Goal: Information Seeking & Learning: Compare options

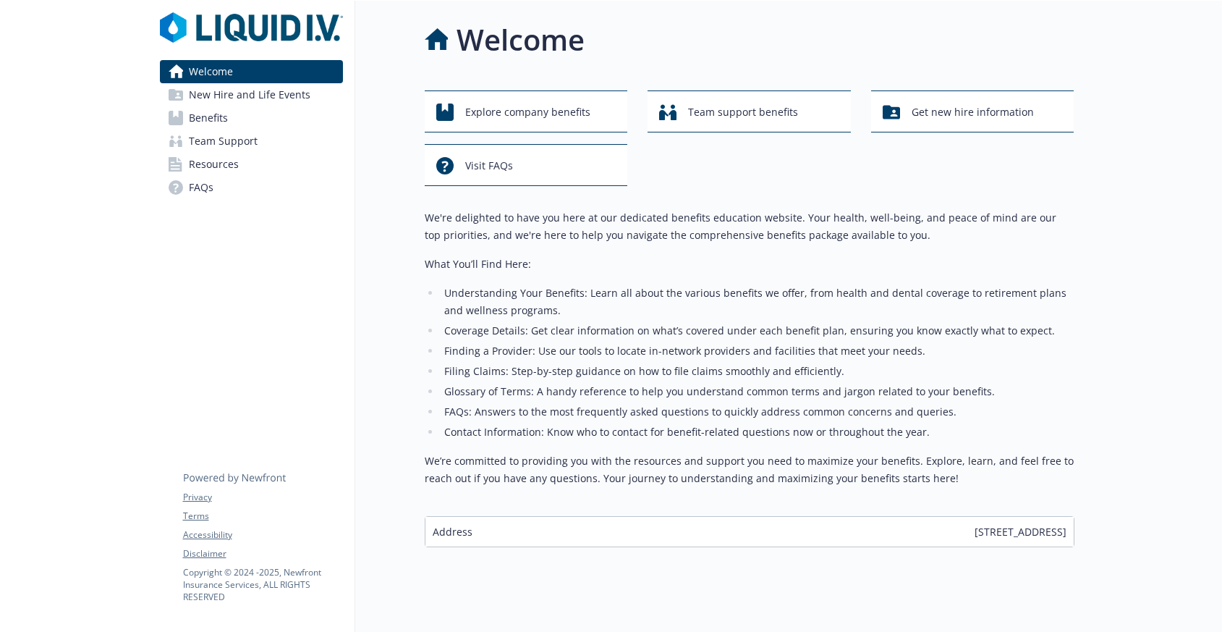
click at [276, 98] on span "New Hire and Life Events" at bounding box center [250, 94] width 122 height 23
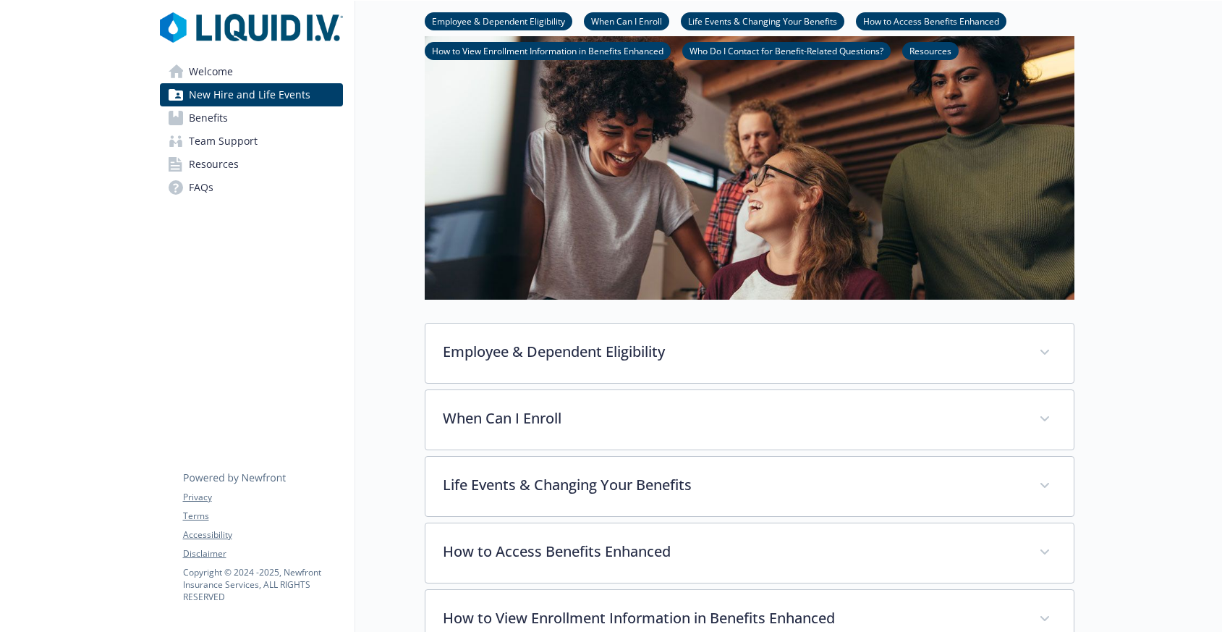
scroll to position [130, 0]
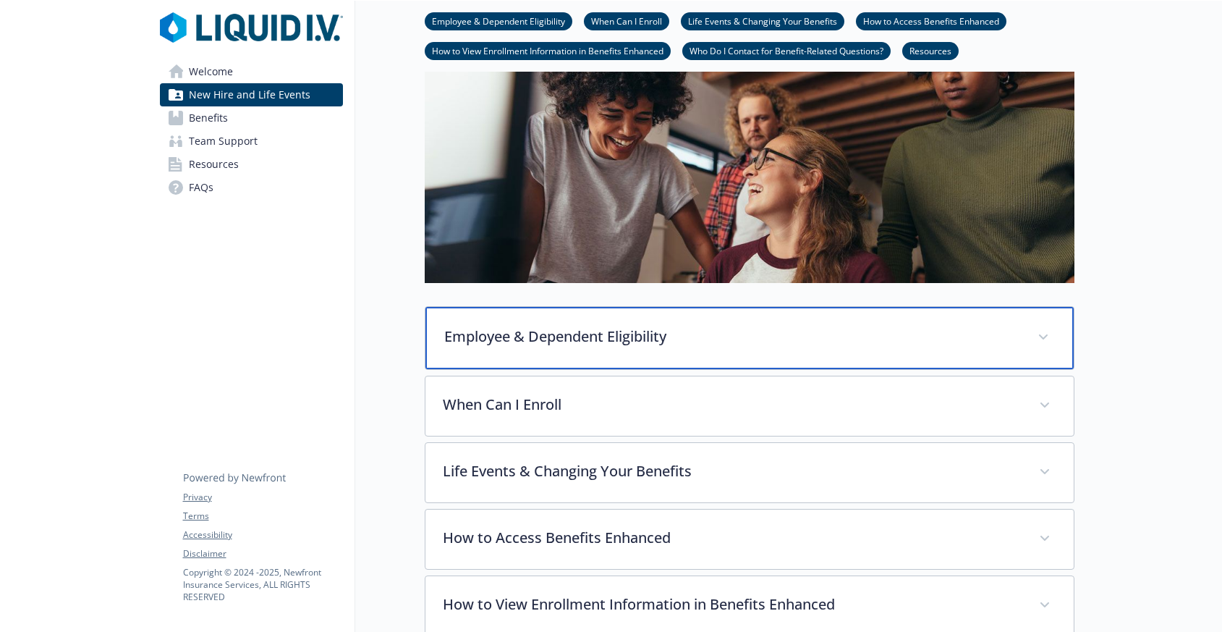
click at [504, 345] on p "Employee & Dependent Eligibility" at bounding box center [732, 337] width 576 height 22
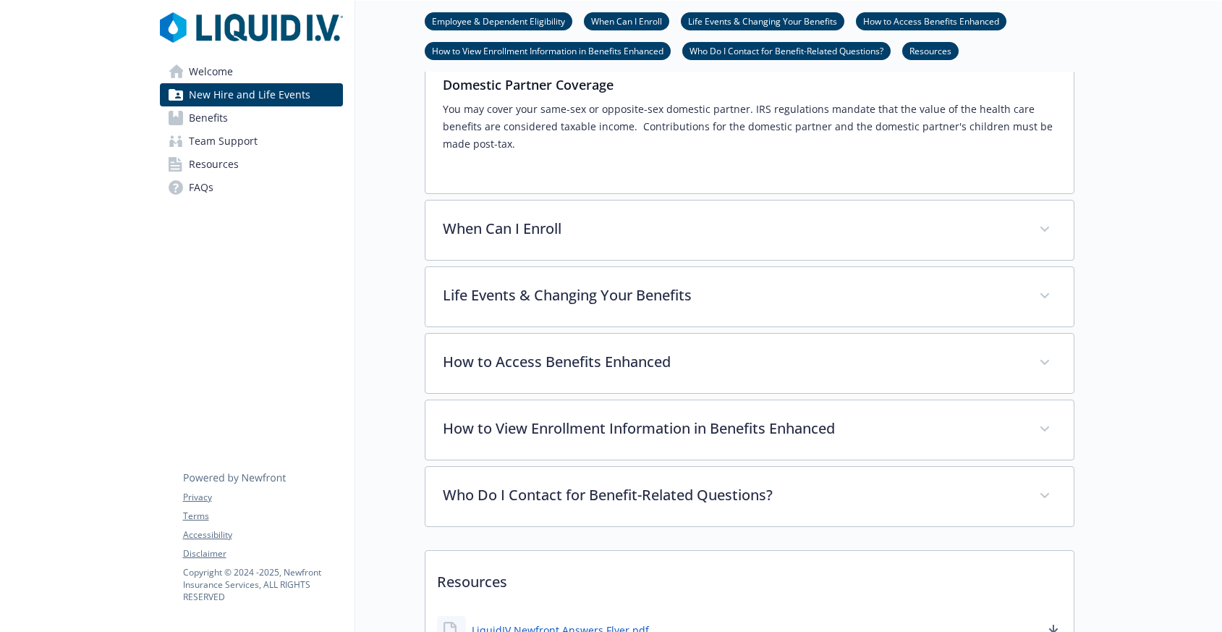
scroll to position [549, 0]
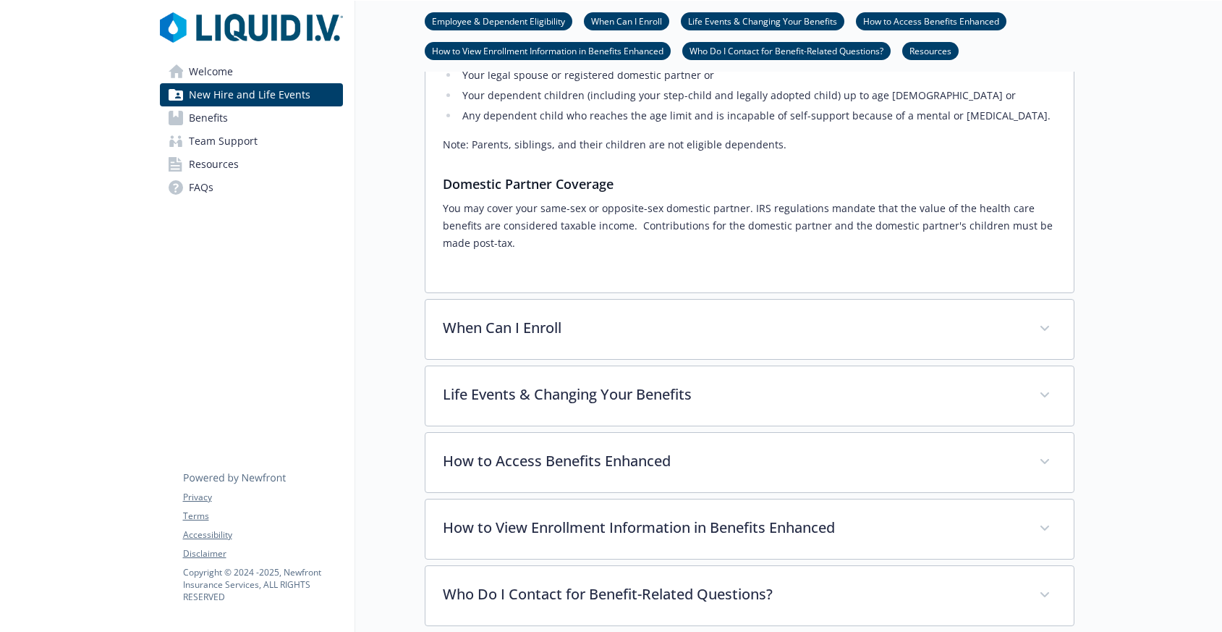
click at [248, 113] on link "Benefits" at bounding box center [251, 117] width 183 height 23
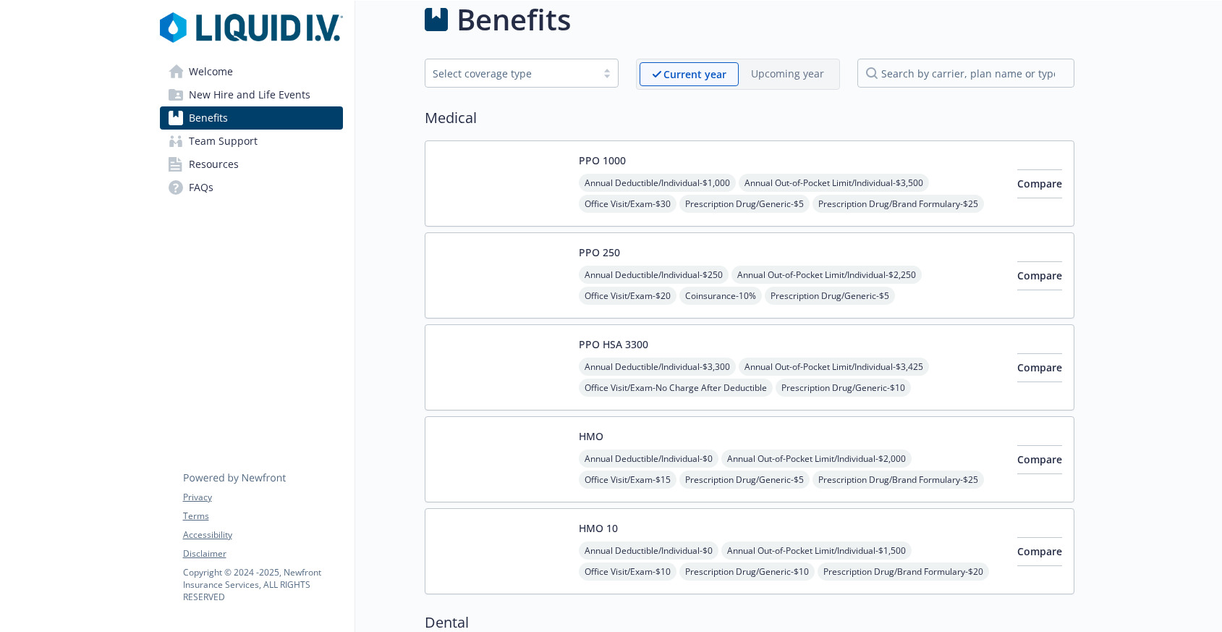
scroll to position [24, 0]
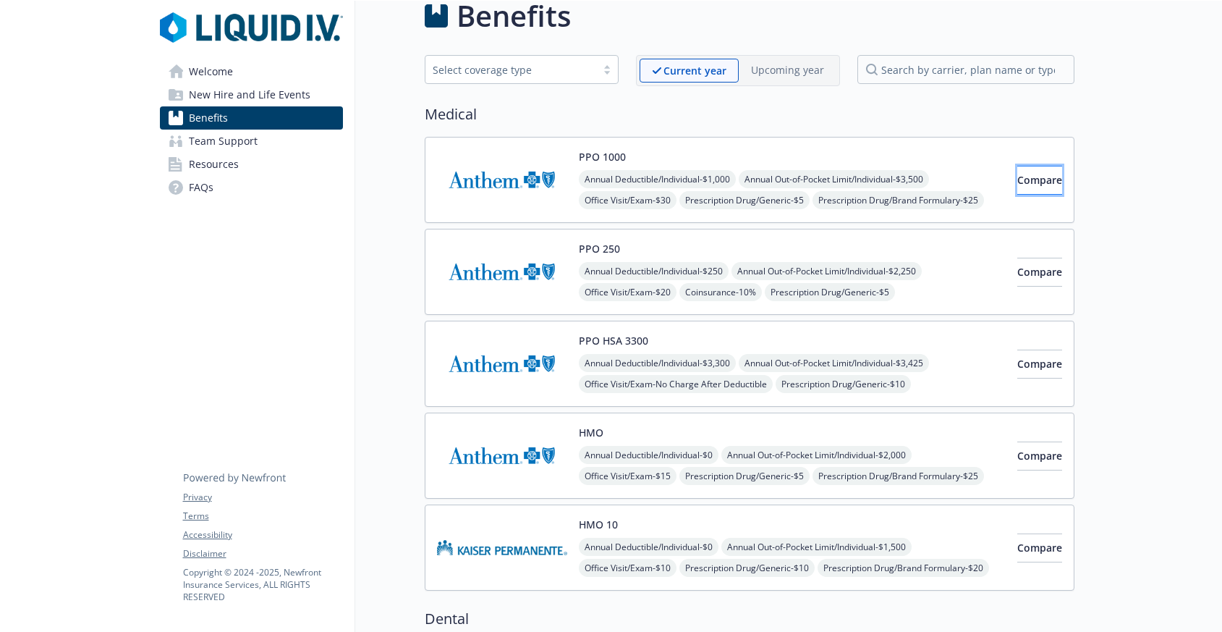
click at [1018, 177] on span "Compare" at bounding box center [1040, 180] width 45 height 14
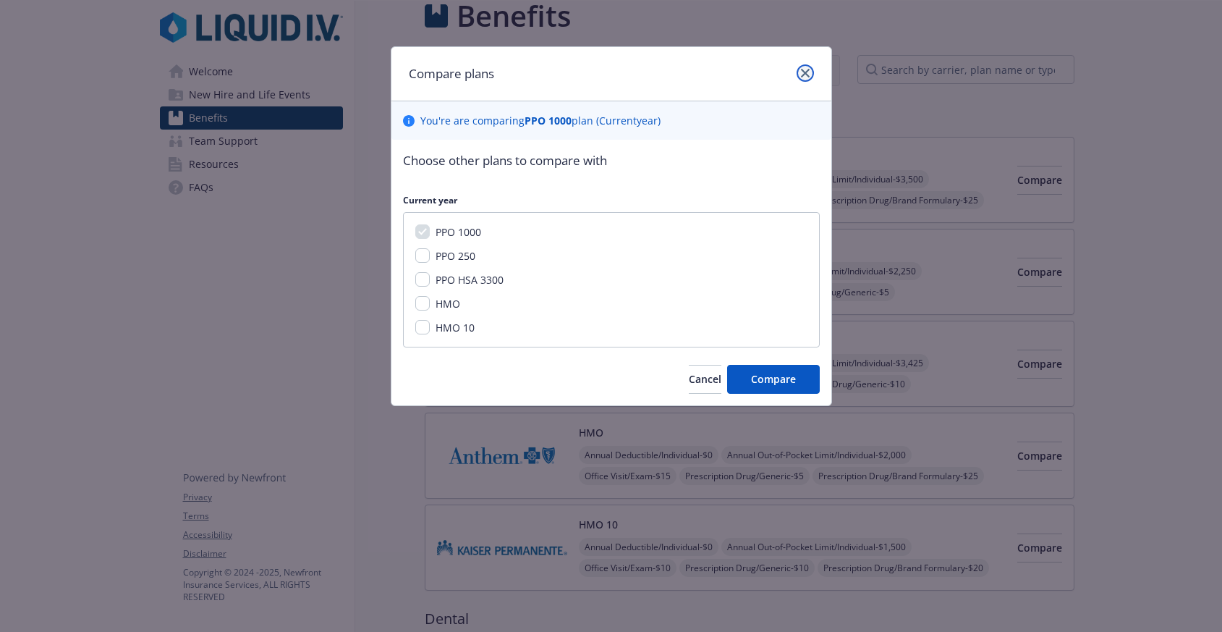
click at [808, 78] on link "close" at bounding box center [805, 72] width 17 height 17
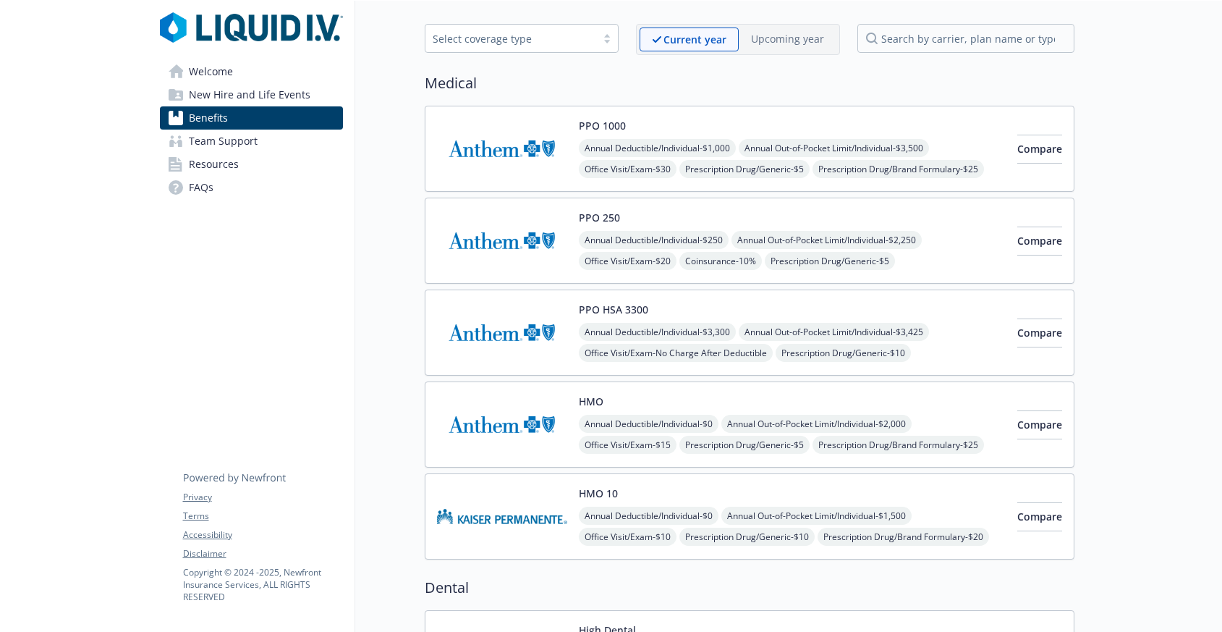
scroll to position [56, 0]
click at [1023, 147] on span "Compare" at bounding box center [1040, 148] width 45 height 14
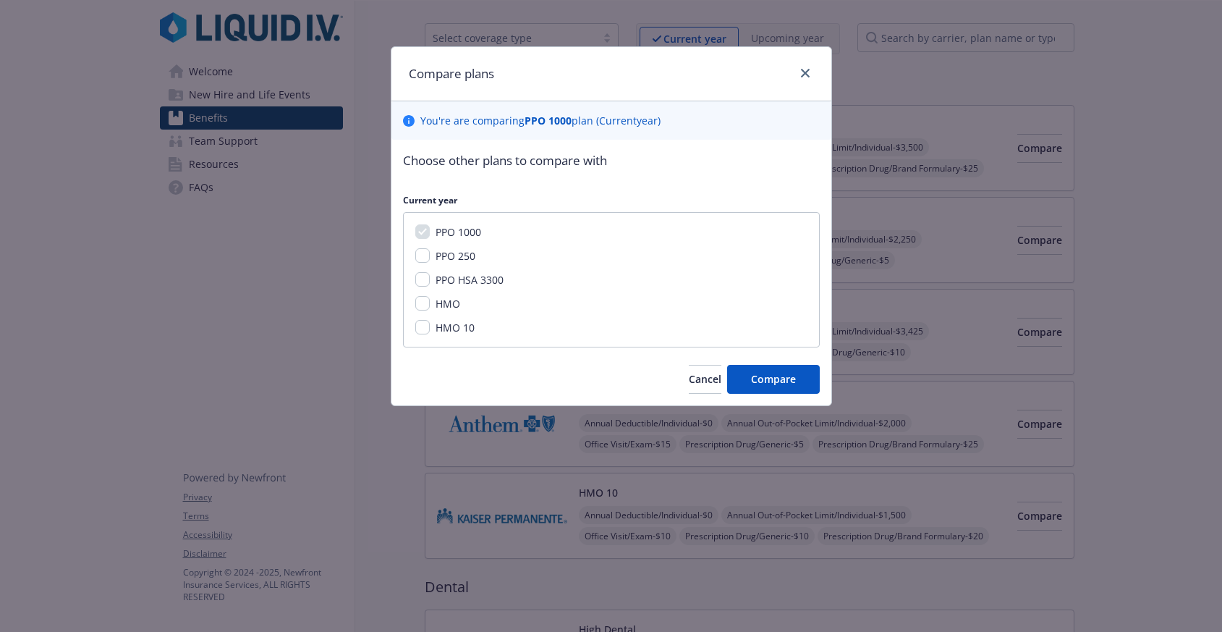
click at [486, 276] on span "PPO HSA 3300" at bounding box center [470, 280] width 68 height 14
click at [430, 276] on input "PPO HSA 3300" at bounding box center [422, 279] width 14 height 14
checkbox input "true"
click at [451, 228] on span "PPO 1000" at bounding box center [459, 232] width 46 height 14
click at [769, 382] on span "Compare" at bounding box center [773, 379] width 45 height 14
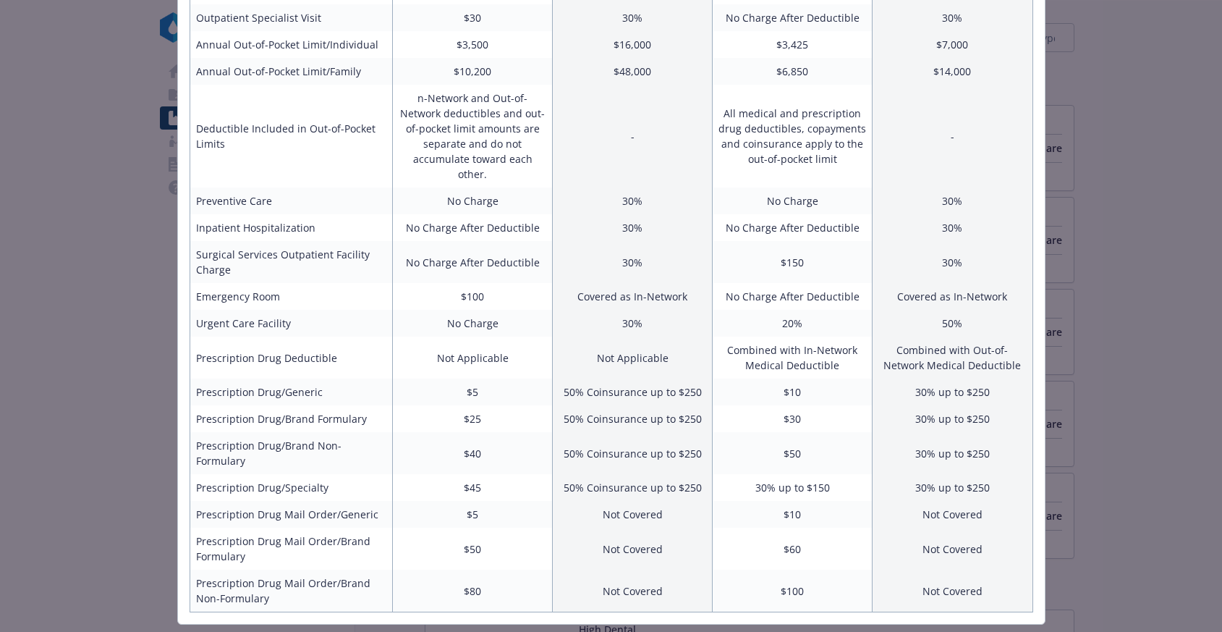
scroll to position [371, 0]
